Goal: Book appointment/travel/reservation

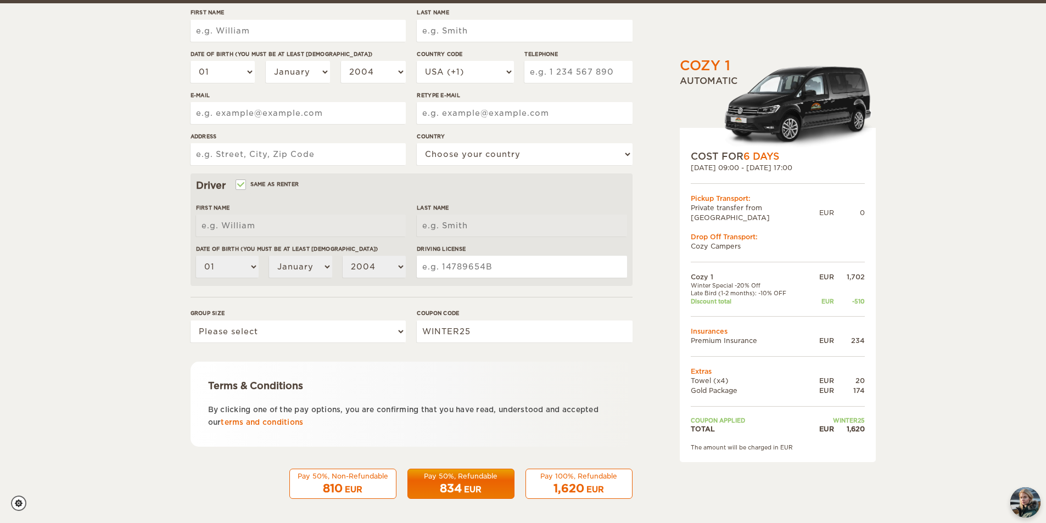
scroll to position [191, 0]
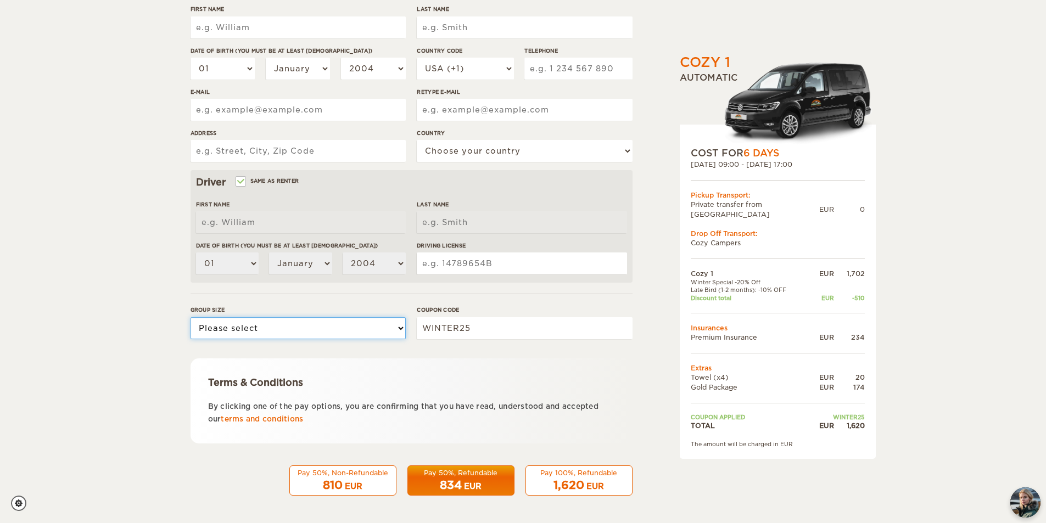
click at [396, 331] on select "Please select 1 2" at bounding box center [298, 328] width 215 height 22
select select "2"
click at [191, 317] on select "Please select 1 2" at bounding box center [298, 328] width 215 height 22
click at [205, 354] on form "Renter First Name Last Name Date of birth (You must be at least [DEMOGRAPHIC_DA…" at bounding box center [412, 207] width 442 height 578
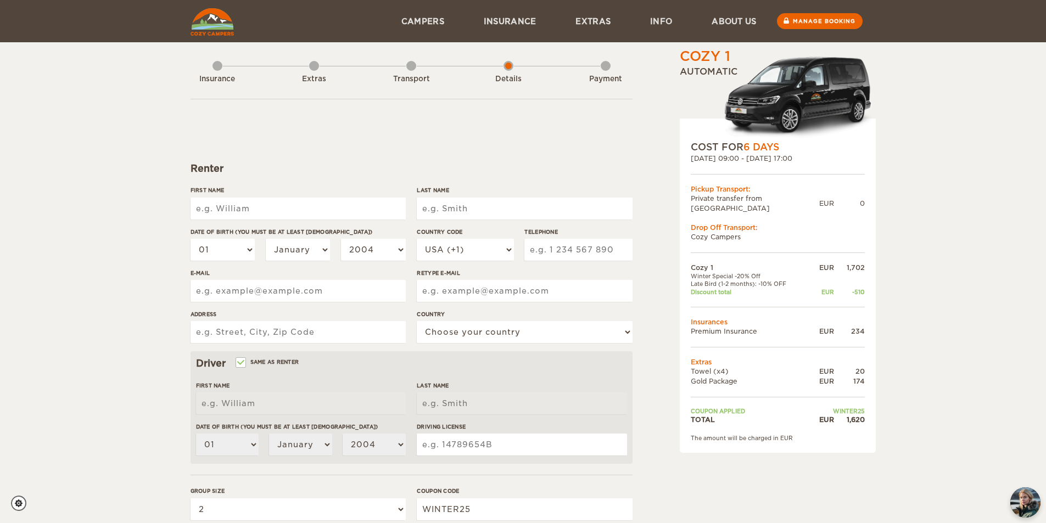
scroll to position [0, 0]
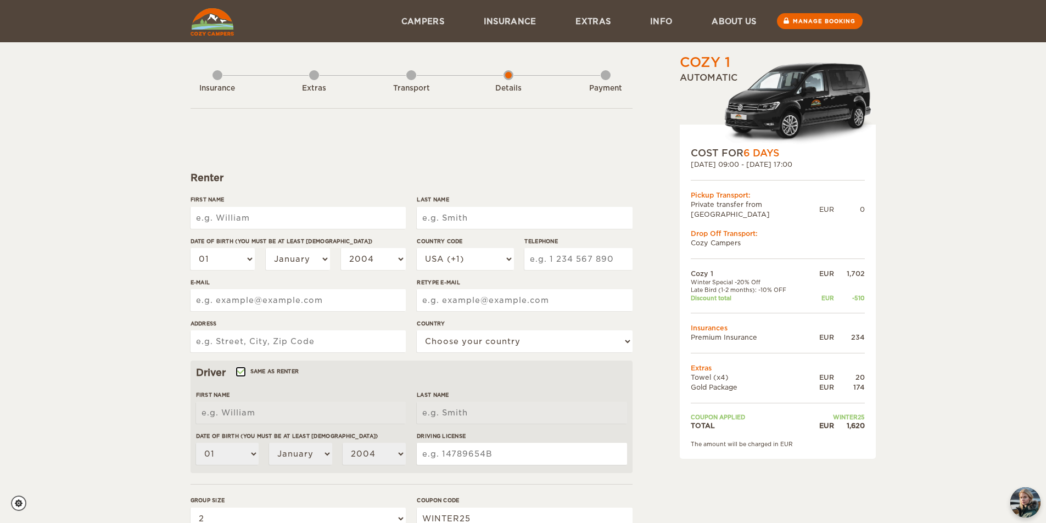
click at [238, 372] on input "Same as renter" at bounding box center [240, 373] width 7 height 7
checkbox input "false"
select select
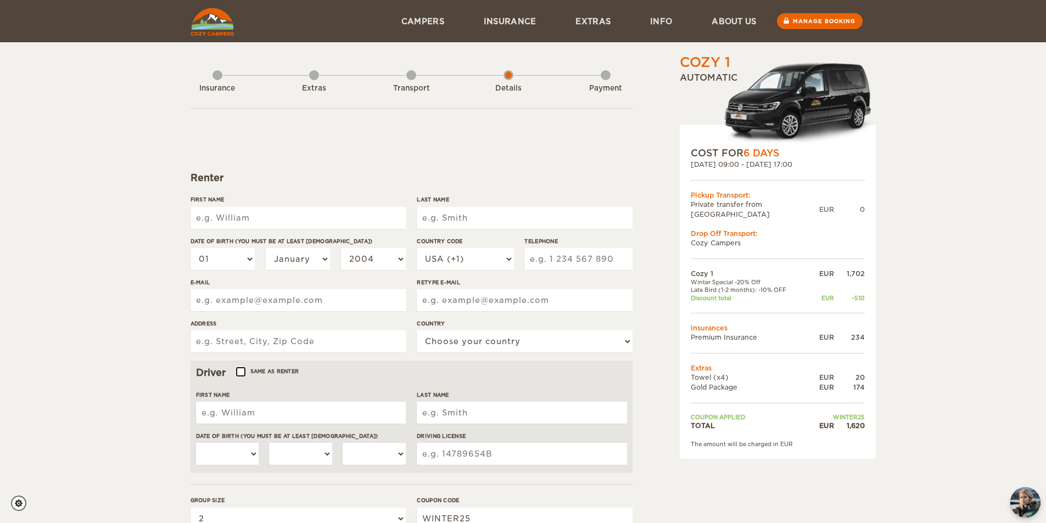
click at [239, 372] on input "Same as renter" at bounding box center [240, 373] width 7 height 7
checkbox input "true"
select select "01"
select select "2004"
